Goal: Check status: Check status

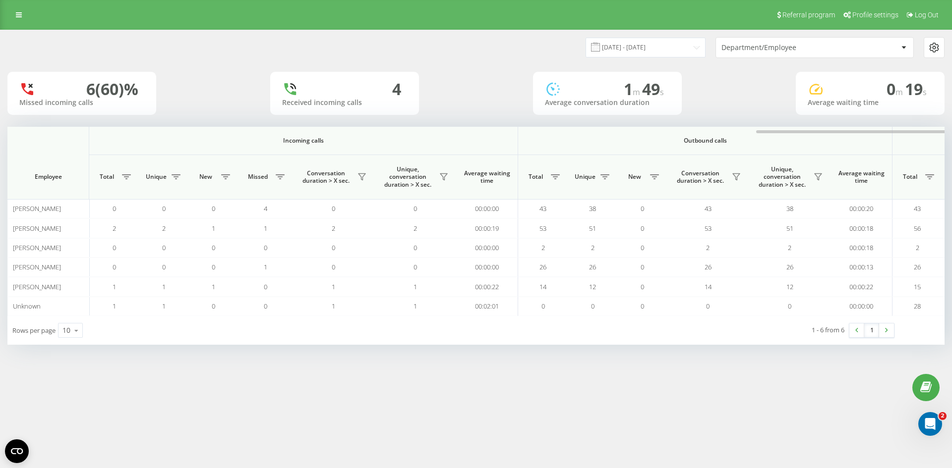
scroll to position [0, 446]
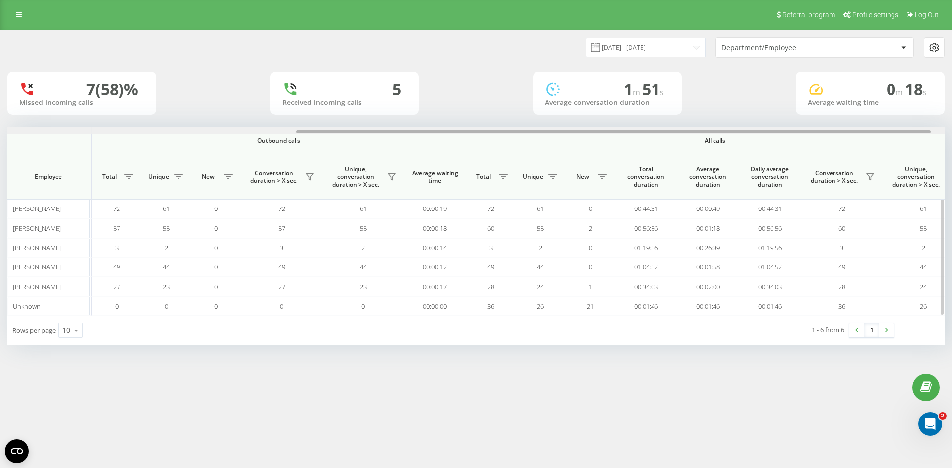
scroll to position [0, 428]
drag, startPoint x: 622, startPoint y: 131, endPoint x: 912, endPoint y: 139, distance: 290.1
click at [912, 139] on div "Incoming calls Outbound calls All calls Employee Total Unique New Missed Conver…" at bounding box center [475, 221] width 937 height 189
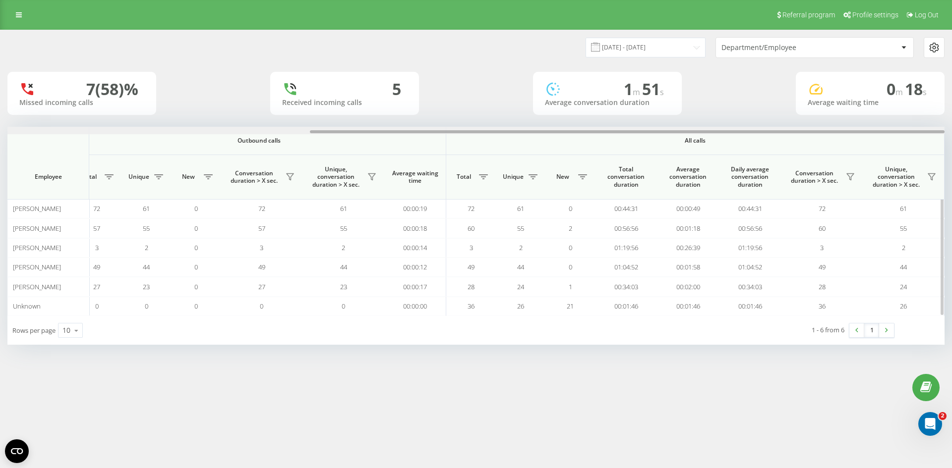
drag, startPoint x: 453, startPoint y: 134, endPoint x: 334, endPoint y: 134, distance: 119.0
click at [334, 134] on div at bounding box center [475, 130] width 937 height 7
drag, startPoint x: 334, startPoint y: 134, endPoint x: 207, endPoint y: 130, distance: 127.5
click at [207, 130] on div at bounding box center [475, 130] width 937 height 7
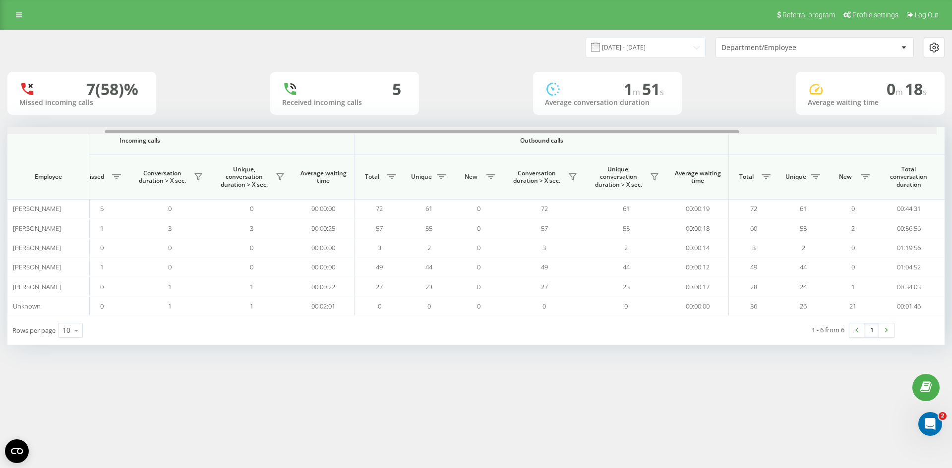
scroll to position [0, 141]
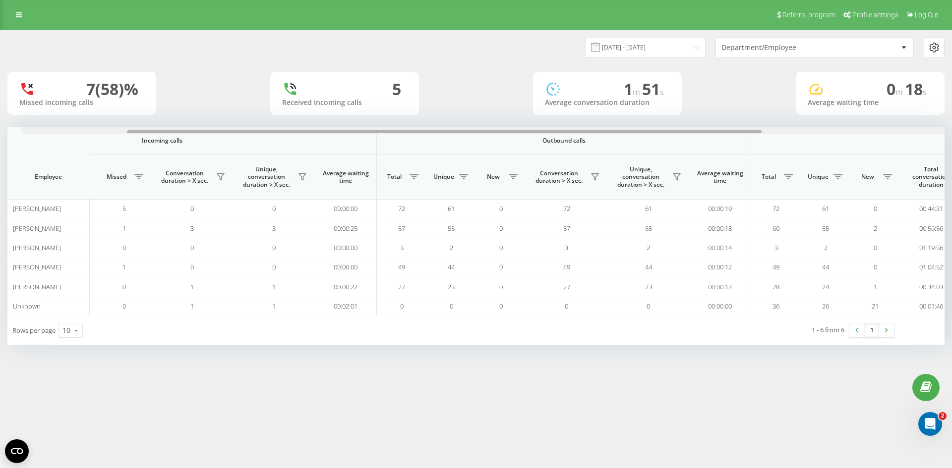
drag, startPoint x: 393, startPoint y: 133, endPoint x: 193, endPoint y: 98, distance: 203.2
click at [186, 114] on div "22.09.2025 - 22.09.2025 Department/Employee 7 (58)% Missed incoming calls 5 Rec…" at bounding box center [475, 187] width 937 height 315
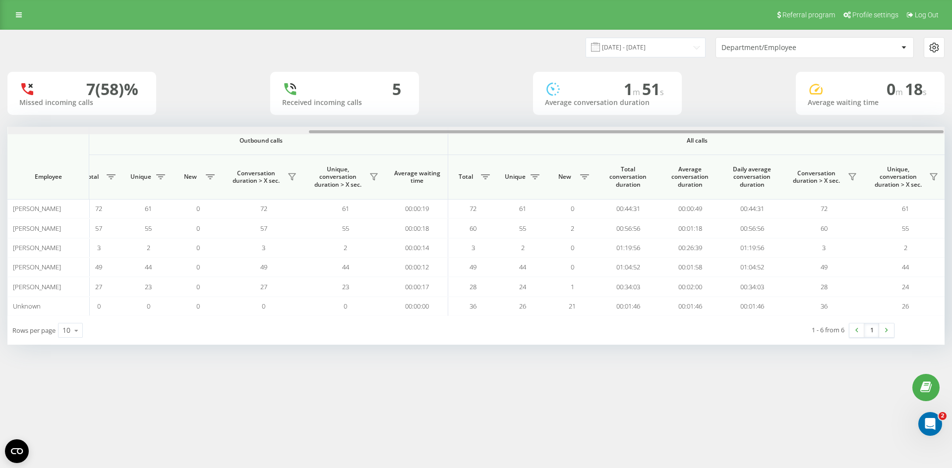
scroll to position [0, 445]
drag, startPoint x: 698, startPoint y: 131, endPoint x: 904, endPoint y: 106, distance: 207.3
click at [904, 106] on div "22.09.2025 - 22.09.2025 Department/Employee 7 (58)% Missed incoming calls 5 Rec…" at bounding box center [475, 187] width 937 height 315
drag, startPoint x: 604, startPoint y: 131, endPoint x: 951, endPoint y: 136, distance: 347.5
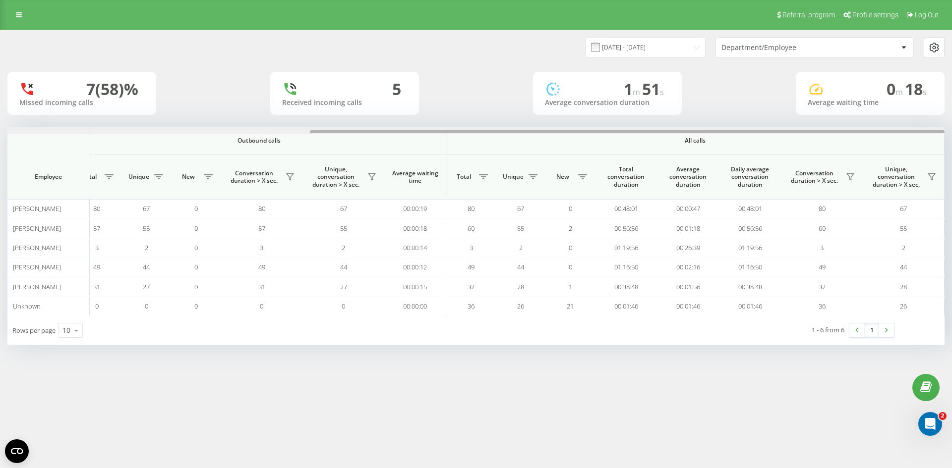
click at [951, 136] on div "[DATE] - [DATE] Department/Employee 7 (58)% Missed incoming calls 5 Received in…" at bounding box center [476, 197] width 952 height 335
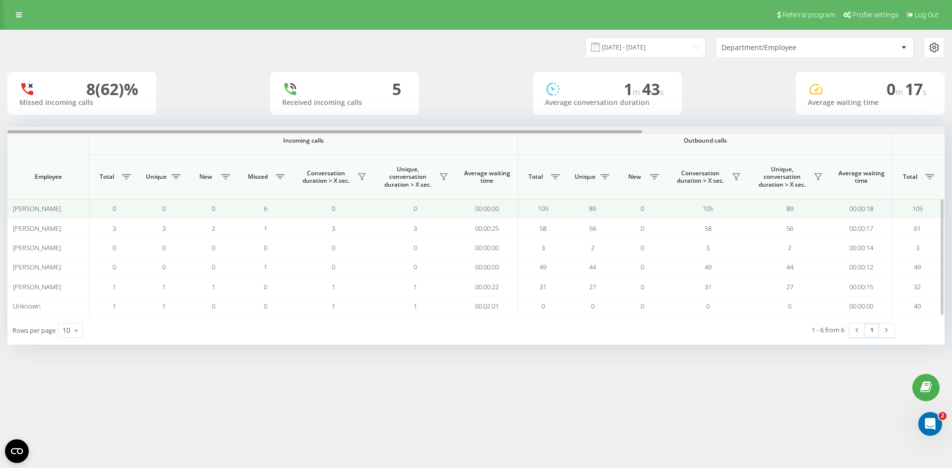
drag, startPoint x: 599, startPoint y: 133, endPoint x: 96, endPoint y: 213, distance: 509.9
click at [96, 213] on div "Incoming calls Outbound calls All calls Employee Total Unique New Missed Conver…" at bounding box center [475, 221] width 937 height 189
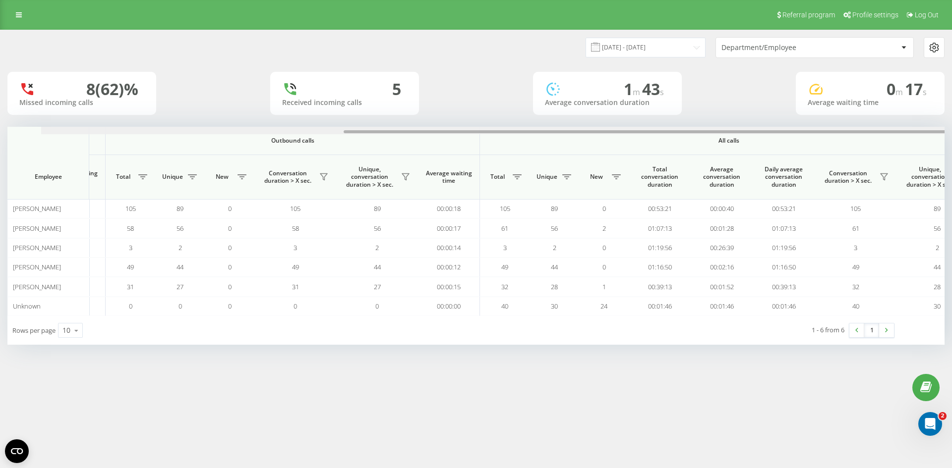
scroll to position [0, 446]
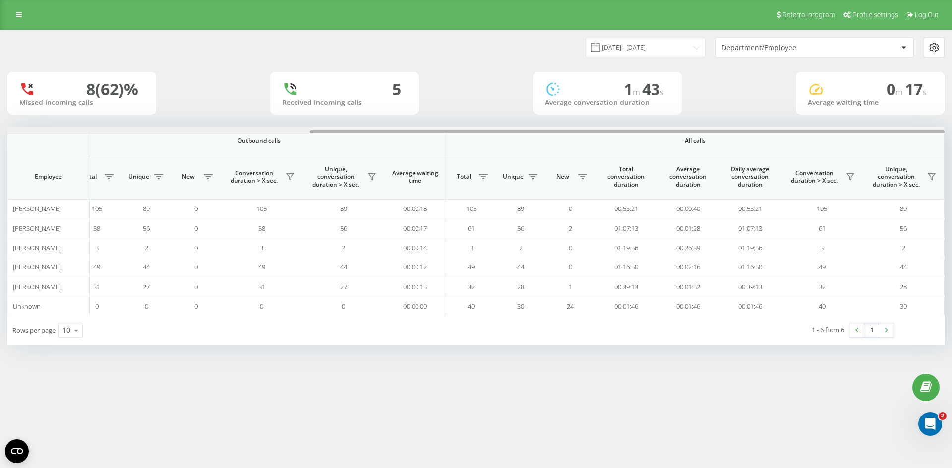
drag, startPoint x: 585, startPoint y: 131, endPoint x: 951, endPoint y: 171, distance: 368.5
click at [951, 171] on div "22.09.2025 - 22.09.2025 Department/Employee 8 (62)% Missed incoming calls 5 Rec…" at bounding box center [476, 197] width 952 height 335
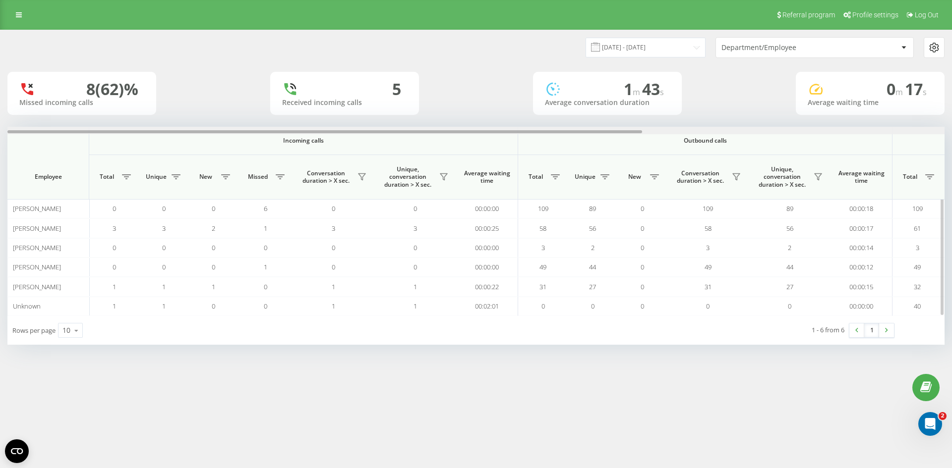
scroll to position [0, 446]
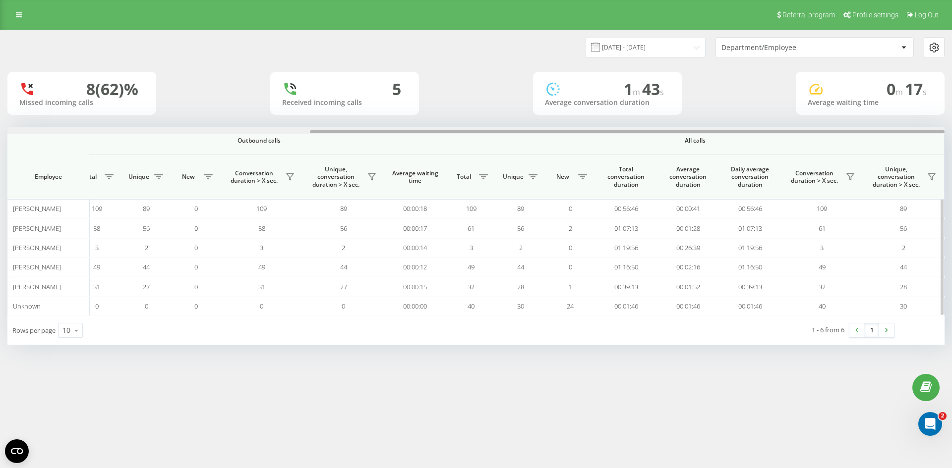
drag, startPoint x: 478, startPoint y: 130, endPoint x: 747, endPoint y: 130, distance: 268.7
click at [749, 130] on div at bounding box center [475, 130] width 937 height 7
drag, startPoint x: 717, startPoint y: 130, endPoint x: 756, endPoint y: 128, distance: 39.7
click at [756, 128] on div at bounding box center [475, 130] width 937 height 7
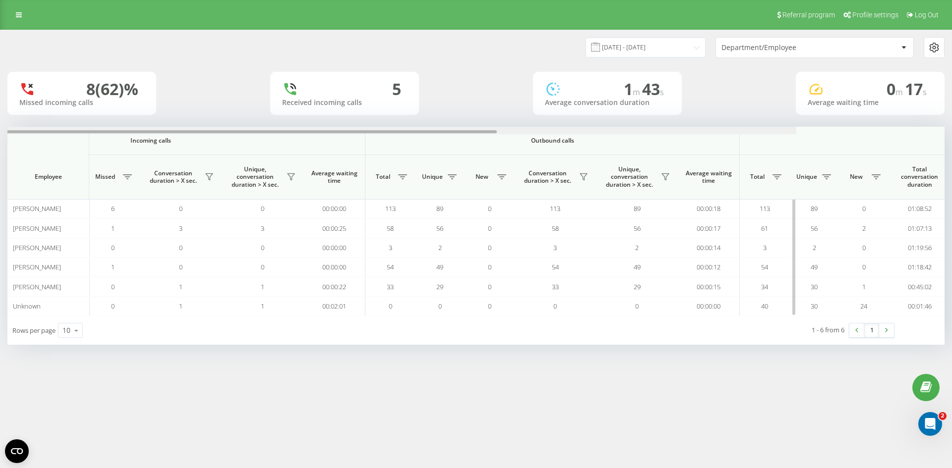
scroll to position [0, 446]
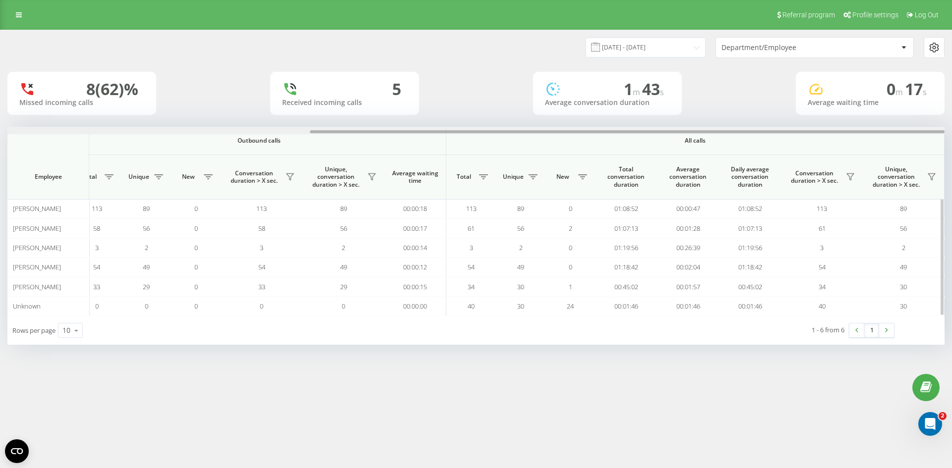
drag, startPoint x: 409, startPoint y: 131, endPoint x: 787, endPoint y: 134, distance: 377.7
click at [787, 134] on div at bounding box center [475, 130] width 937 height 7
